Goal: Task Accomplishment & Management: Complete application form

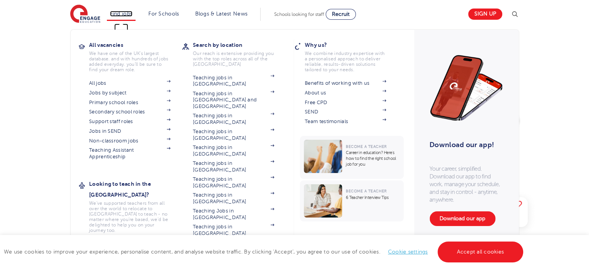
click at [122, 15] on link "Find jobs" at bounding box center [121, 14] width 23 height 6
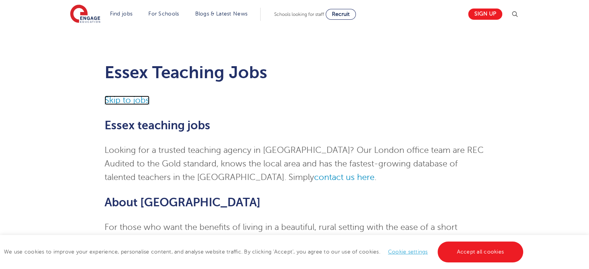
click at [139, 104] on link "Skip to jobs" at bounding box center [127, 100] width 45 height 9
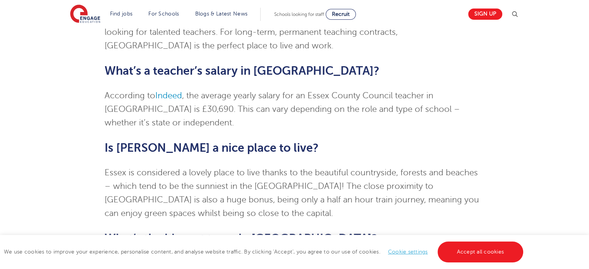
scroll to position [1885, 0]
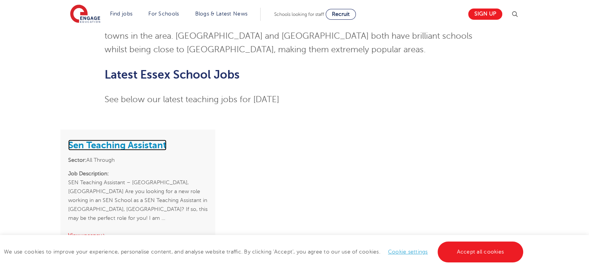
click at [113, 140] on link "Sen Teaching Assistant" at bounding box center [117, 145] width 98 height 11
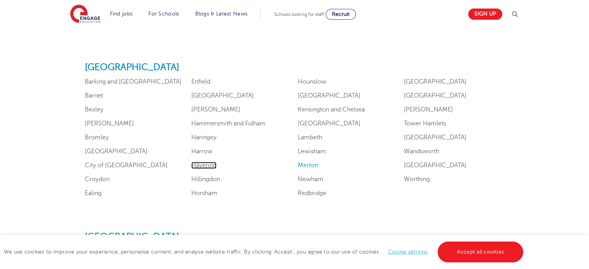
scroll to position [479, 0]
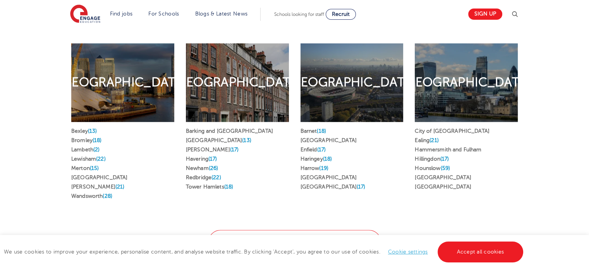
scroll to position [413, 0]
click at [287, 173] on li "Redbridge (22)" at bounding box center [237, 177] width 103 height 9
click at [287, 194] on div "East London Find jobs in East London Barking and Dagenham Greenwich (13) Hackne…" at bounding box center [237, 123] width 115 height 182
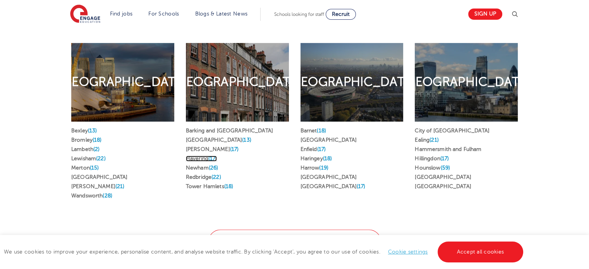
click at [206, 156] on link "Havering (17)" at bounding box center [201, 159] width 31 height 6
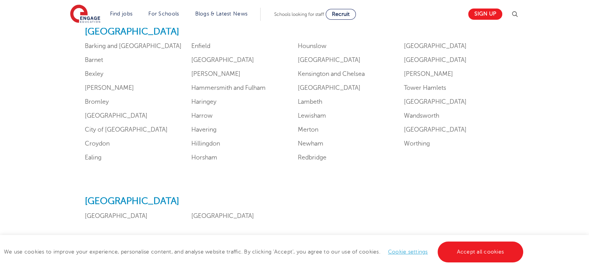
scroll to position [503, 0]
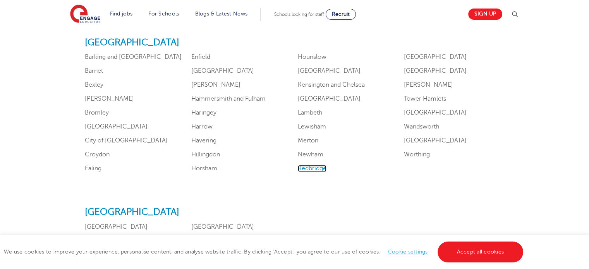
click at [308, 167] on link "Redbridge" at bounding box center [312, 168] width 29 height 7
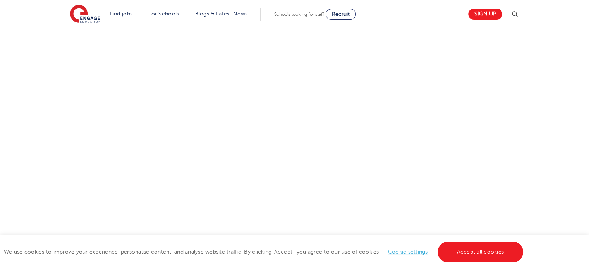
scroll to position [0, 0]
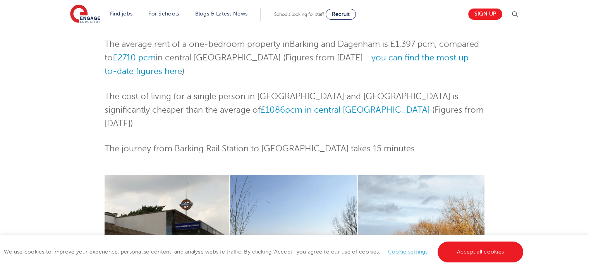
scroll to position [257, 0]
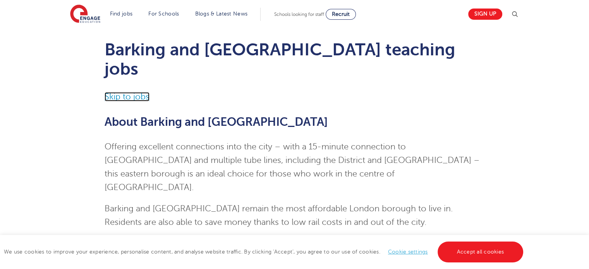
click at [132, 92] on link "Skip to jobs" at bounding box center [127, 96] width 45 height 9
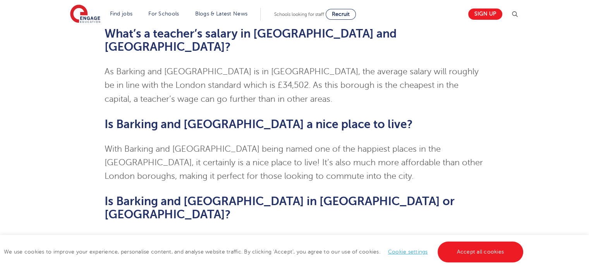
scroll to position [1546, 0]
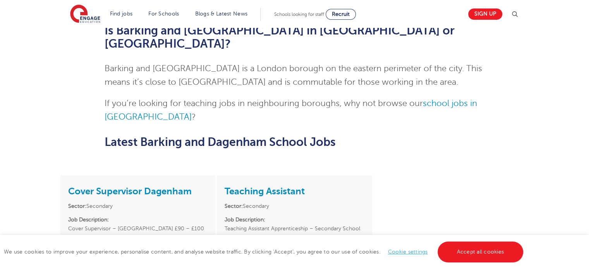
scroll to position [1549, 0]
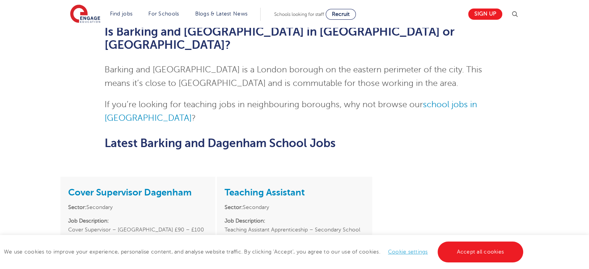
click at [236, 269] on link "View vacancy" at bounding box center [244, 274] width 38 height 6
click at [96, 269] on link "View vacancy" at bounding box center [87, 274] width 38 height 6
click at [95, 187] on link "Cover Supervisor Dagenham" at bounding box center [130, 192] width 124 height 11
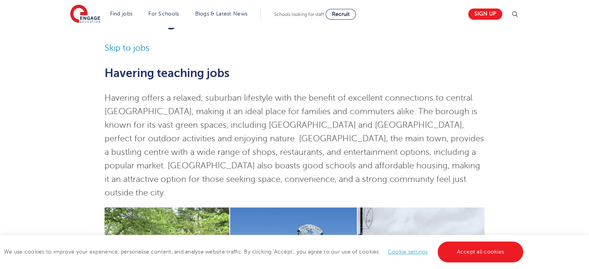
scroll to position [51, 0]
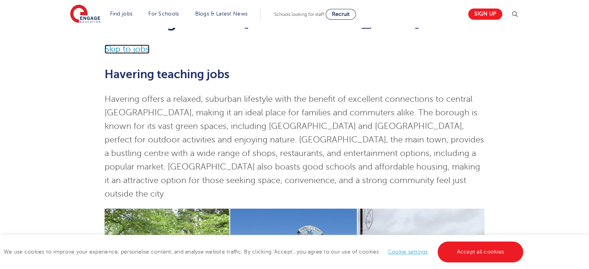
click at [132, 52] on link "Skip to jobs" at bounding box center [127, 49] width 45 height 9
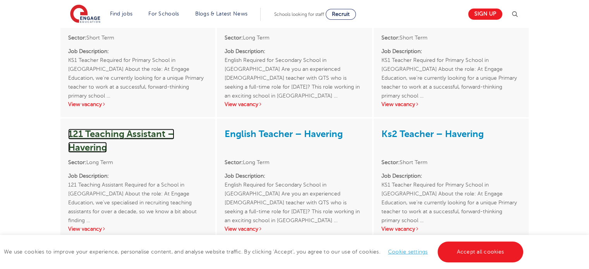
scroll to position [1332, 0]
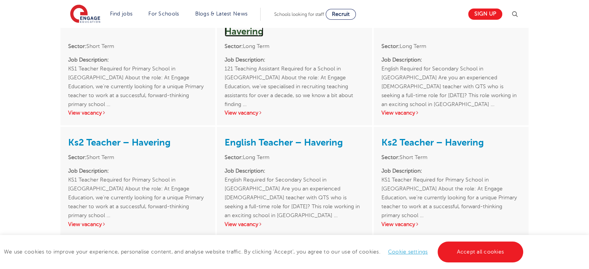
scroll to position [1811, 0]
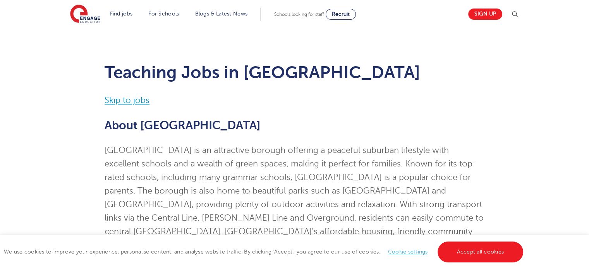
drag, startPoint x: 131, startPoint y: 93, endPoint x: 132, endPoint y: 98, distance: 4.8
click at [132, 98] on p "Skip to jobs" at bounding box center [295, 101] width 380 height 14
click at [132, 98] on link "Skip to jobs" at bounding box center [127, 100] width 45 height 9
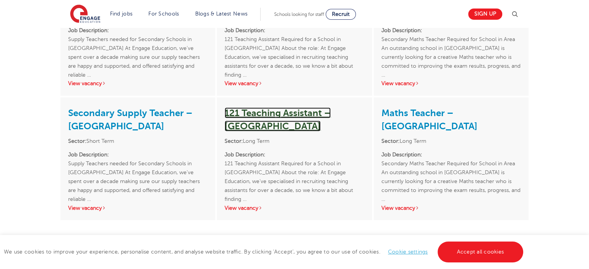
scroll to position [1544, 0]
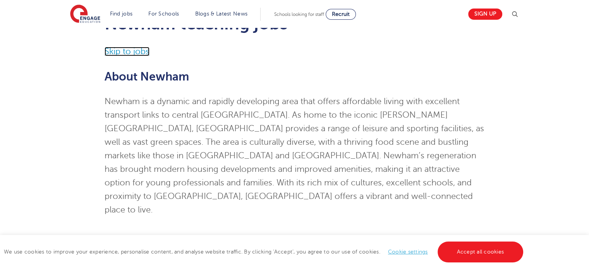
click at [138, 49] on link "Skip to jobs" at bounding box center [127, 51] width 45 height 9
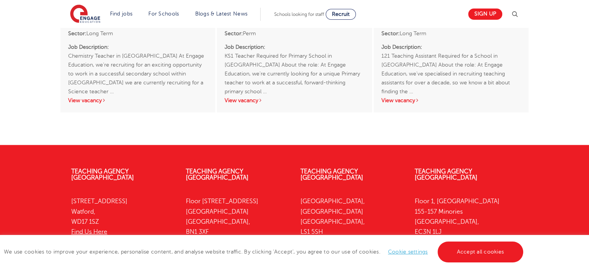
scroll to position [1654, 0]
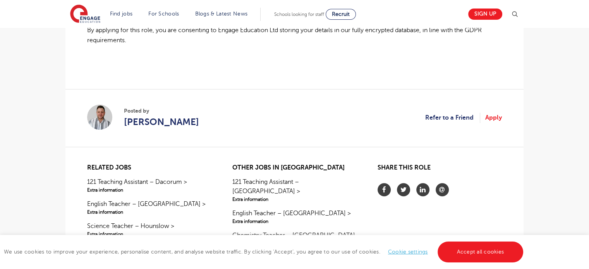
scroll to position [675, 0]
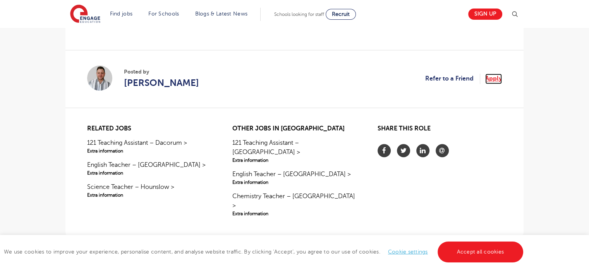
click at [494, 82] on link "Apply" at bounding box center [493, 79] width 17 height 10
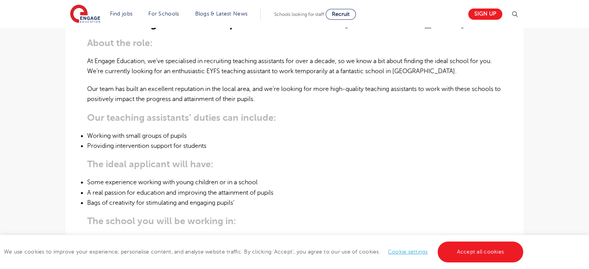
scroll to position [250, 0]
click at [232, 109] on div "121 Teaching Assistant Required for a School in Newham About the role: At Engag…" at bounding box center [294, 230] width 415 height 475
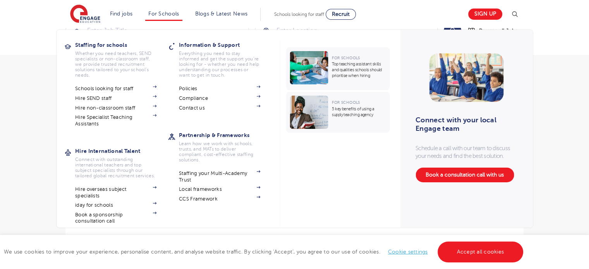
scroll to position [20, 0]
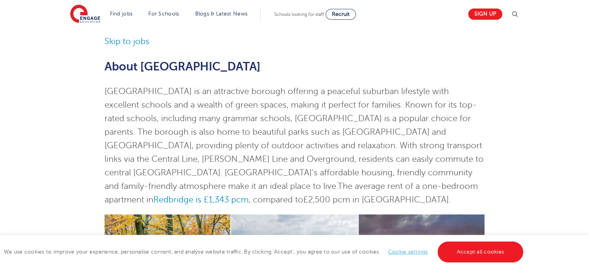
scroll to position [58, 0]
click at [123, 45] on link "Skip to jobs" at bounding box center [127, 41] width 45 height 9
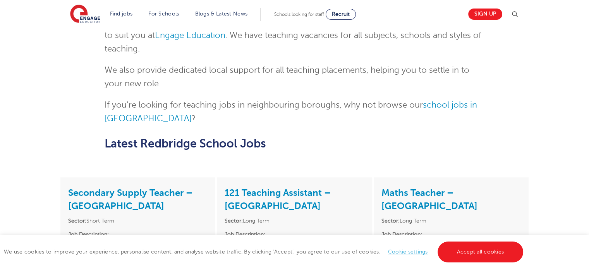
scroll to position [932, 0]
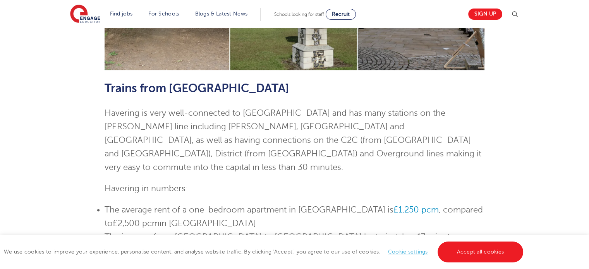
scroll to position [468, 0]
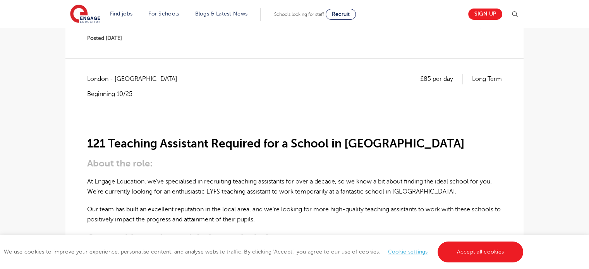
scroll to position [144, 0]
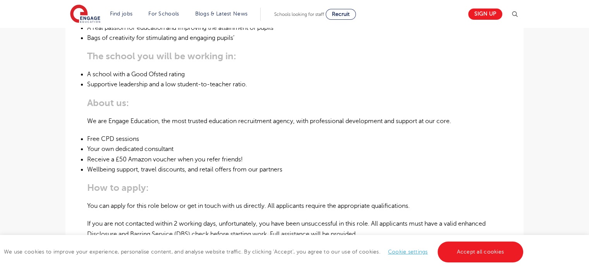
scroll to position [388, 0]
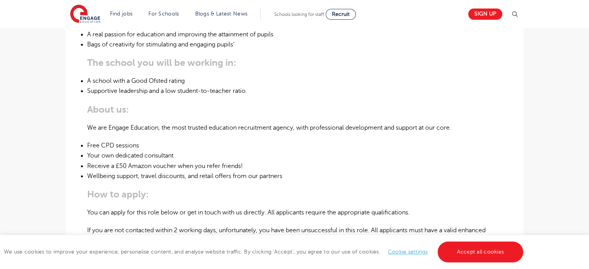
click at [183, 137] on div "121 Teaching Assistant Required for a School in Havering About the role: At Eng…" at bounding box center [294, 72] width 415 height 475
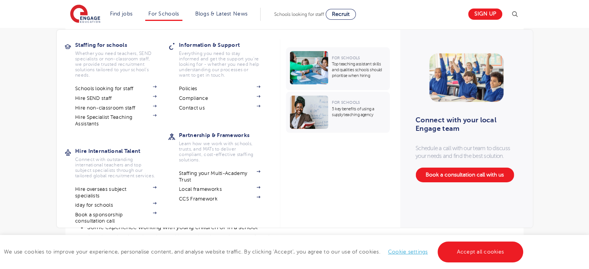
scroll to position [185, 0]
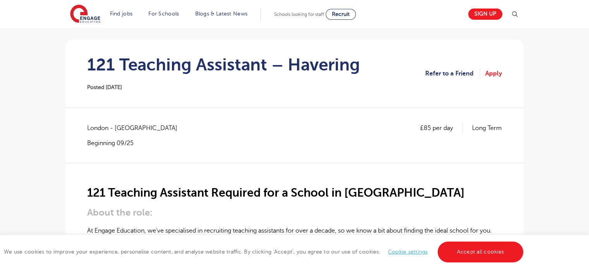
scroll to position [82, 0]
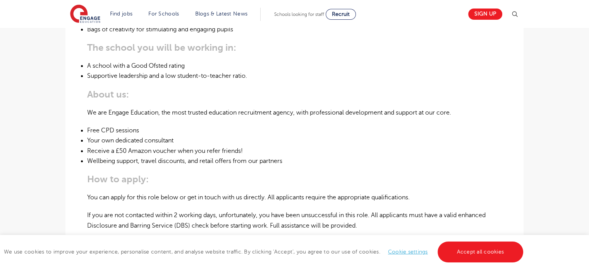
scroll to position [423, 0]
click at [200, 210] on p "If you are not contacted within 2 working days, unfortunately, you have been un…" at bounding box center [294, 220] width 415 height 21
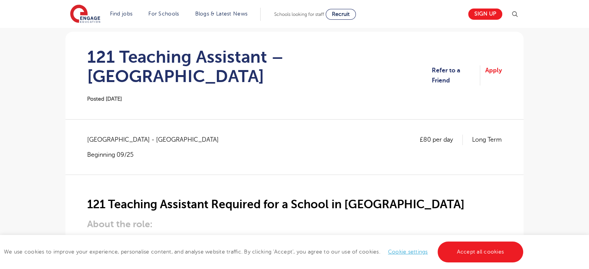
scroll to position [67, 0]
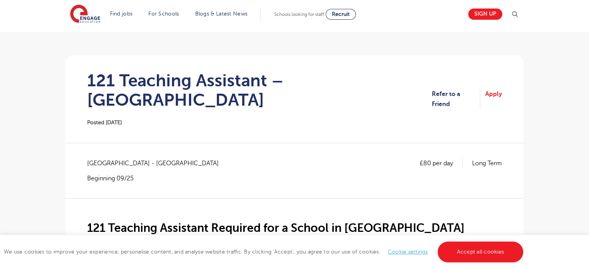
scroll to position [15, 0]
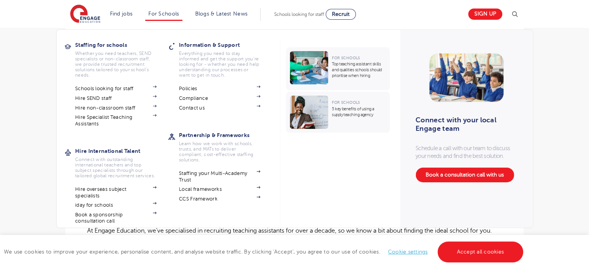
scroll to position [81, 0]
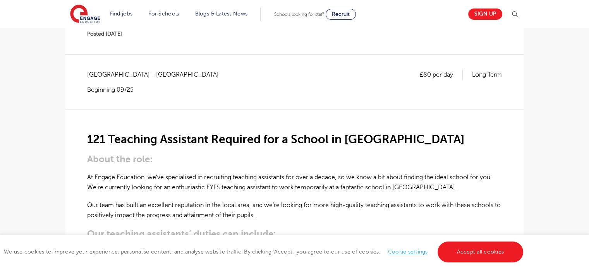
scroll to position [134, 0]
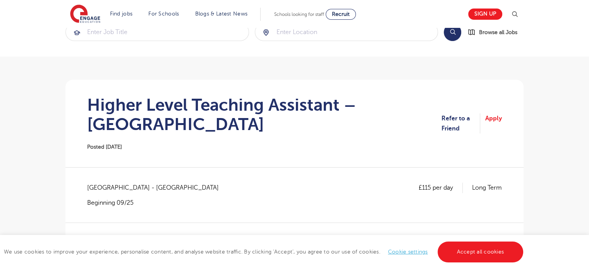
scroll to position [20, 0]
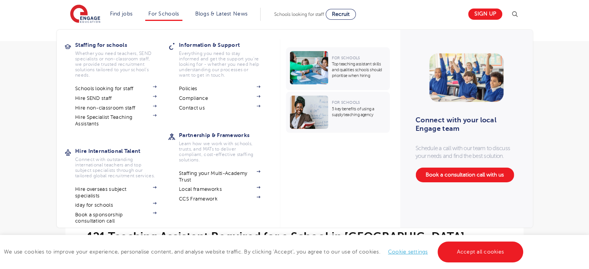
scroll to position [36, 0]
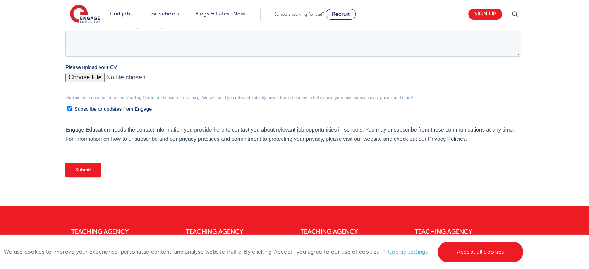
scroll to position [218, 0]
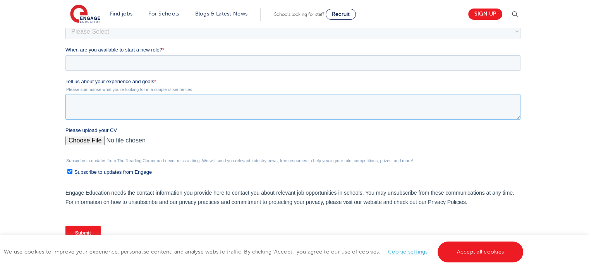
click at [167, 105] on textarea "Tell us about your experience and goals *" at bounding box center [292, 107] width 455 height 26
